Goal: Transaction & Acquisition: Purchase product/service

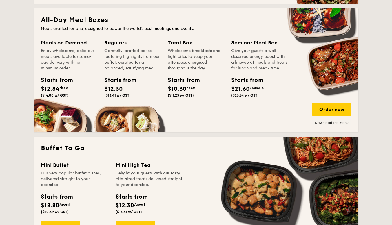
scroll to position [383, 0]
click at [323, 105] on div "Order now" at bounding box center [331, 109] width 39 height 13
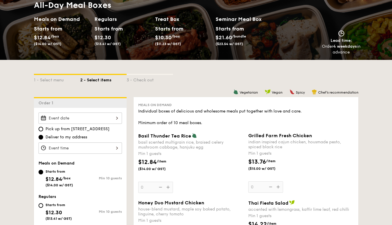
scroll to position [81, 0]
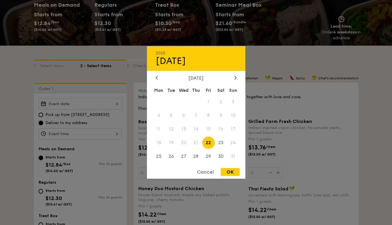
click at [104, 99] on div "2025 Aug [DATE] Tue Wed Thu Fri Sat Sun 1 2 3 4 5 6 7 8 9 10 11 12 13 14 15 16 …" at bounding box center [81, 103] width 84 height 11
click at [233, 80] on div "[DATE]" at bounding box center [196, 78] width 81 height 6
click at [234, 79] on div at bounding box center [235, 78] width 5 height 6
click at [171, 99] on span "2" at bounding box center [171, 101] width 12 height 12
click at [234, 171] on div "OK" at bounding box center [230, 172] width 19 height 8
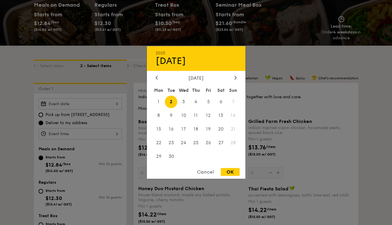
type input "[DATE]"
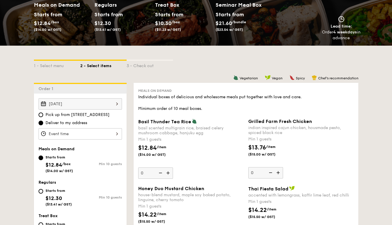
click at [104, 131] on div at bounding box center [81, 133] width 84 height 11
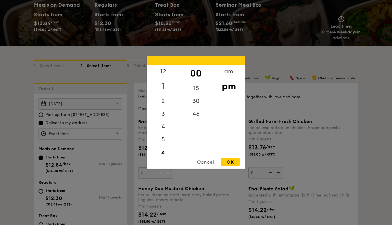
scroll to position [0, 0]
click at [162, 69] on div "12" at bounding box center [163, 73] width 33 height 17
click at [236, 160] on div "OK" at bounding box center [230, 162] width 19 height 8
click at [108, 134] on div "12:00PM 12 1 2 3 4 5 6 7 8 9 10 11 00 15 30 45 am pm Cancel OK" at bounding box center [81, 133] width 84 height 11
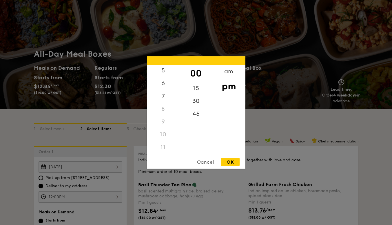
scroll to position [69, 0]
click at [163, 149] on div "11" at bounding box center [163, 147] width 33 height 13
click at [163, 146] on div "11" at bounding box center [163, 147] width 33 height 13
click at [162, 140] on div "10" at bounding box center [163, 134] width 33 height 13
click at [233, 71] on div "am" at bounding box center [229, 73] width 33 height 17
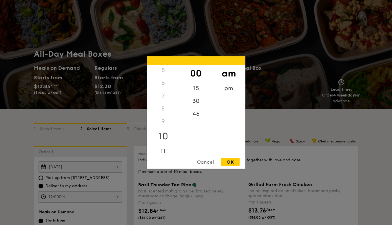
scroll to position [65, 0]
click at [164, 143] on div "10" at bounding box center [163, 136] width 33 height 17
click at [164, 150] on div "11" at bounding box center [163, 153] width 33 height 17
click at [196, 105] on div "30" at bounding box center [196, 103] width 33 height 17
click at [233, 159] on div "OK" at bounding box center [230, 162] width 19 height 8
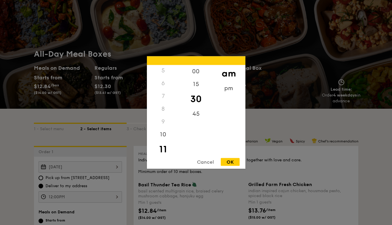
type input "11:30AM"
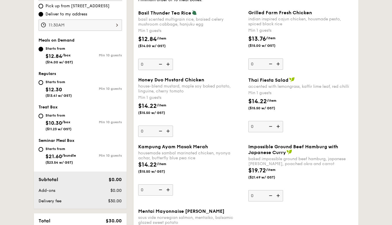
scroll to position [194, 0]
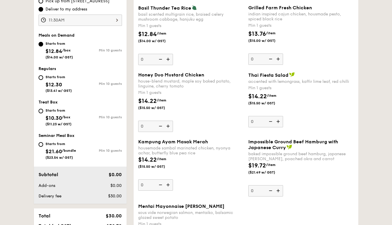
click at [40, 147] on div "Starts from $21.60 /bundle ($23.54 w/ GST)" at bounding box center [60, 149] width 42 height 19
click at [40, 146] on input "Starts from $21.60 /bundle ($23.54 w/ GST) Min 10 guests" at bounding box center [41, 144] width 5 height 5
radio input "true"
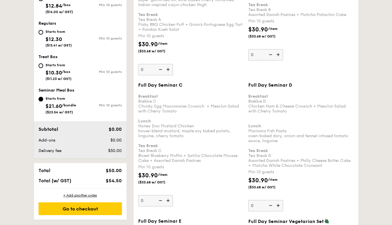
scroll to position [279, 0]
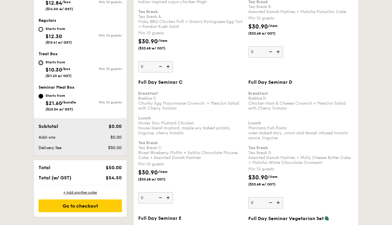
click at [39, 62] on input "Starts from $10.30 /box ($11.23 w/ GST) Min 10 guests" at bounding box center [41, 62] width 5 height 5
radio input "true"
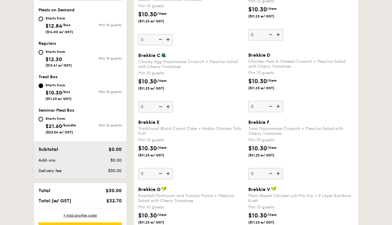
scroll to position [220, 0]
click at [39, 53] on input "Starts from $12.30 ($13.41 w/ GST) Min 10 guests" at bounding box center [41, 52] width 5 height 5
radio input "true"
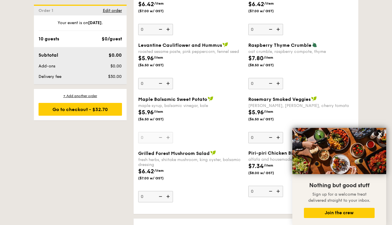
scroll to position [971, 0]
click at [382, 135] on icon at bounding box center [380, 133] width 5 height 5
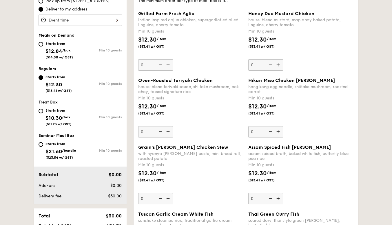
scroll to position [196, 0]
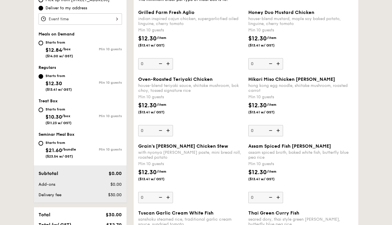
click at [57, 52] on span "$12.84" at bounding box center [54, 50] width 17 height 6
click at [43, 45] on input "Starts from $12.84 /box ($14.00 w/ GST) Min 10 guests" at bounding box center [41, 43] width 5 height 5
radio input "true"
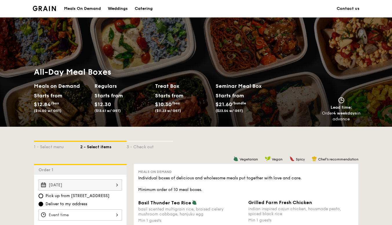
scroll to position [-5, 0]
